Goal: Navigation & Orientation: Find specific page/section

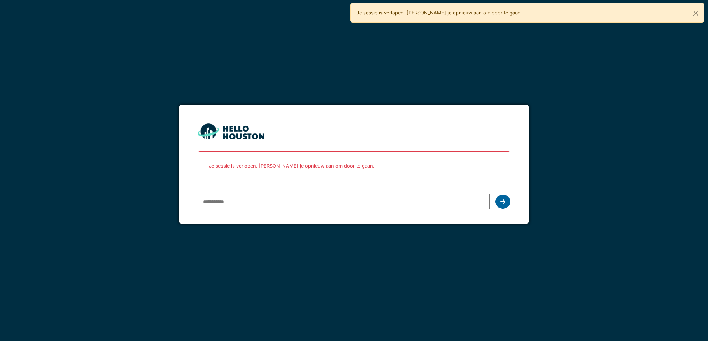
type input "**********"
click at [501, 198] on div at bounding box center [503, 201] width 15 height 14
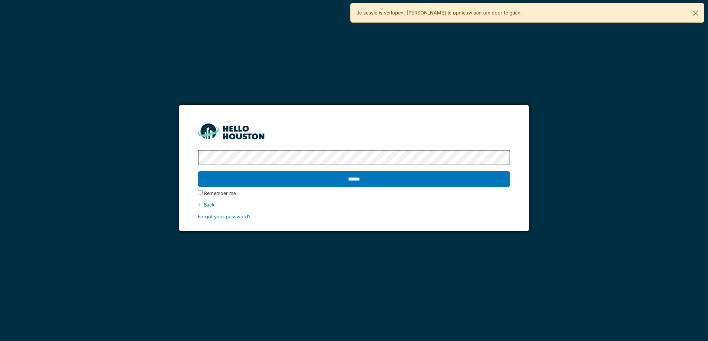
click at [395, 176] on input "******" at bounding box center [354, 179] width 312 height 16
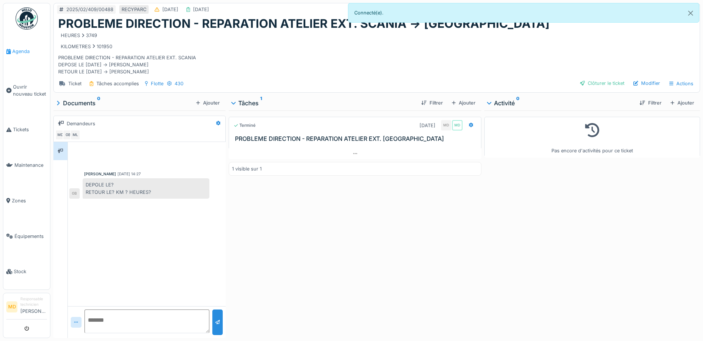
click at [16, 51] on span "Agenda" at bounding box center [29, 51] width 35 height 7
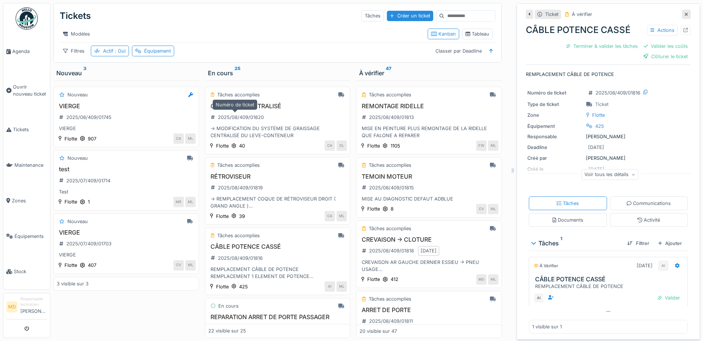
scroll to position [808, 0]
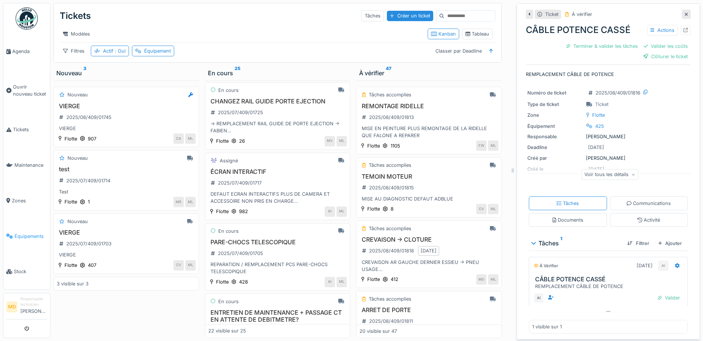
drag, startPoint x: 20, startPoint y: 227, endPoint x: 40, endPoint y: 228, distance: 19.7
click at [21, 233] on span "Équipements" at bounding box center [30, 236] width 33 height 7
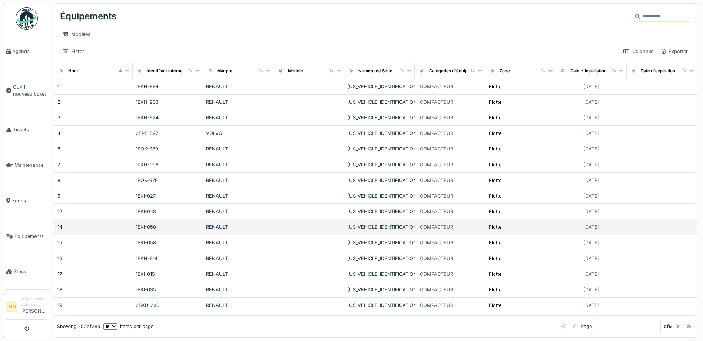
click at [77, 231] on div "14" at bounding box center [93, 227] width 73 height 8
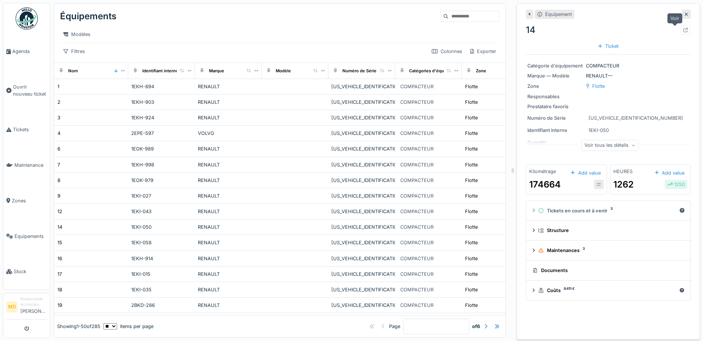
click at [683, 28] on icon at bounding box center [685, 30] width 5 height 5
click at [22, 126] on span "Tickets" at bounding box center [30, 129] width 34 height 7
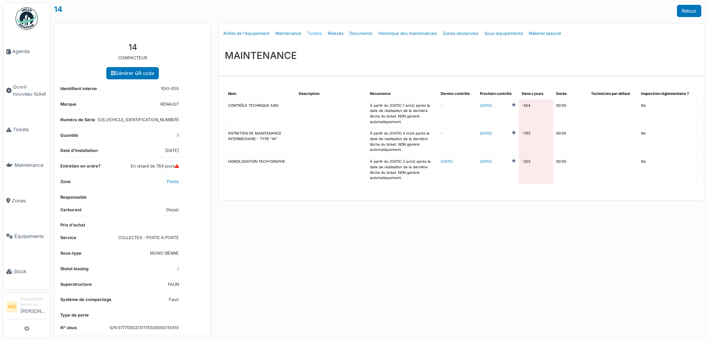
click at [312, 33] on link "Tickets" at bounding box center [315, 33] width 20 height 17
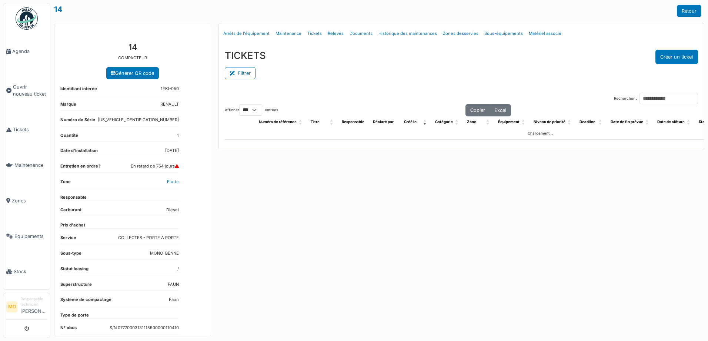
select select "***"
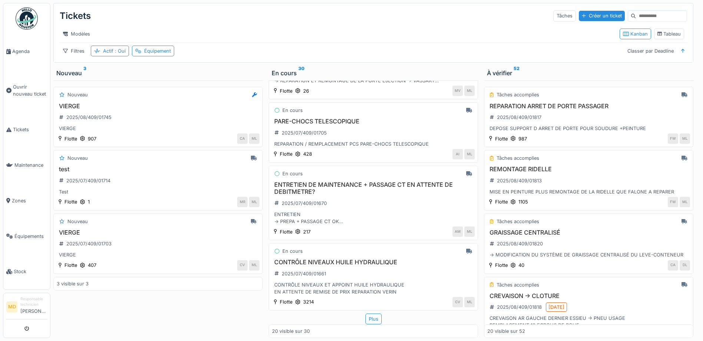
scroll to position [6, 0]
click at [369, 313] on div "Plus" at bounding box center [373, 318] width 16 height 11
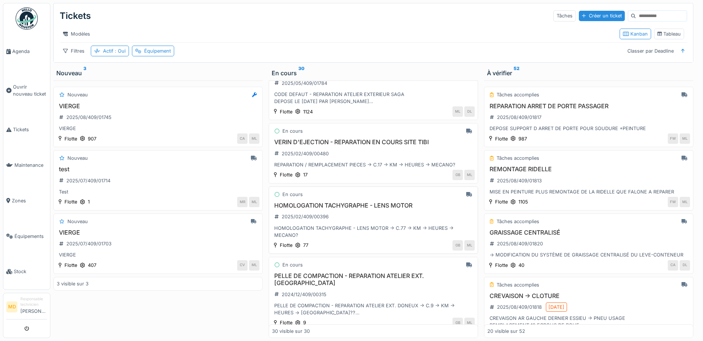
scroll to position [1774, 0]
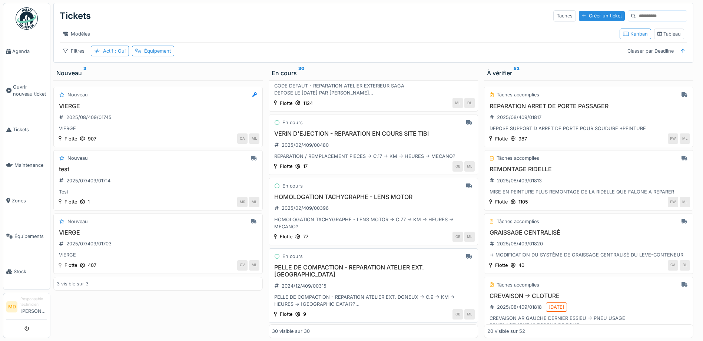
click at [323, 265] on h3 "PELLE DE COMPACTION - REPARATION ATELIER EXT. DONEUX" at bounding box center [373, 271] width 203 height 14
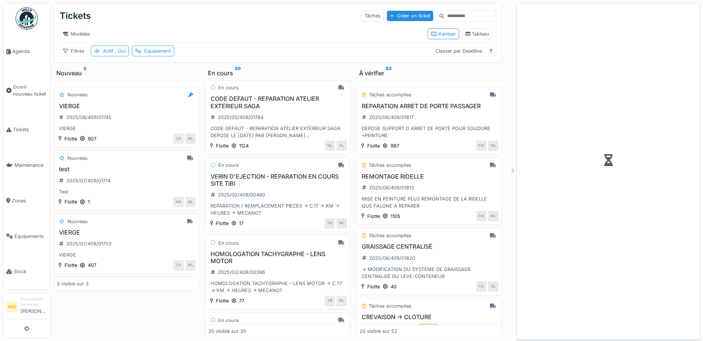
scroll to position [1823, 0]
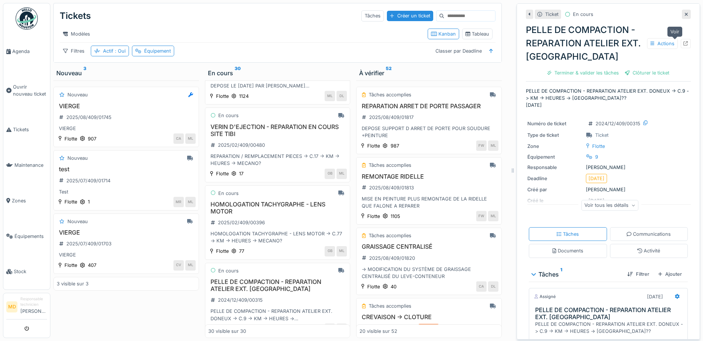
click at [683, 41] on icon at bounding box center [685, 43] width 5 height 5
click at [20, 49] on span "Agenda" at bounding box center [29, 51] width 35 height 7
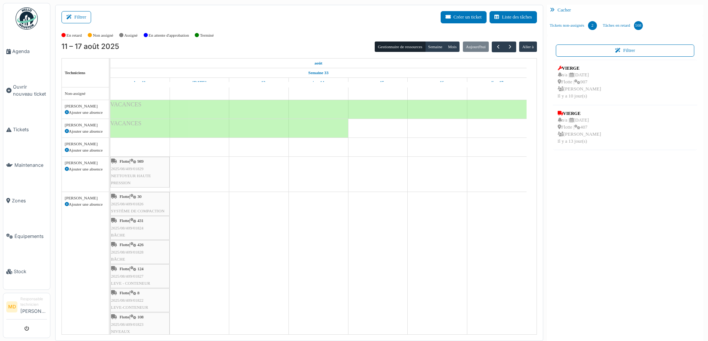
scroll to position [175, 0]
